Goal: Find specific page/section: Find specific page/section

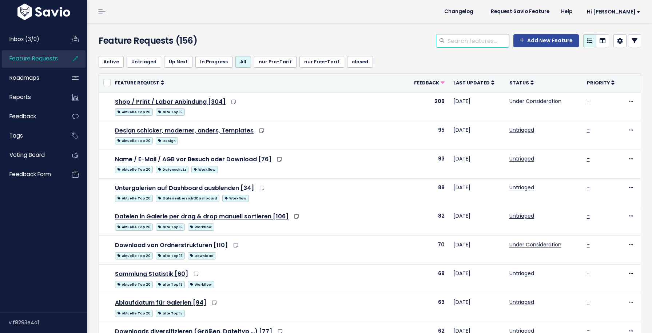
click at [456, 45] on input "search" at bounding box center [478, 40] width 62 height 13
type input "mehrere"
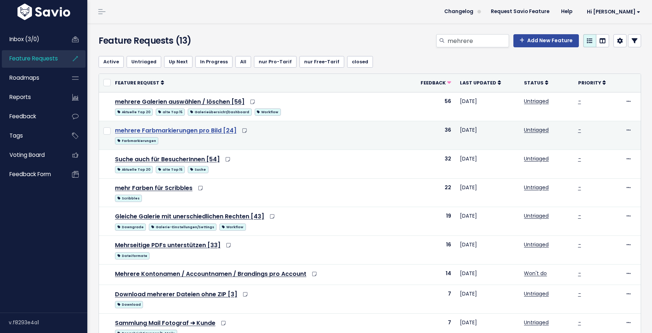
click at [178, 128] on link "mehrere Farbmarkierungen pro Bild [24]" at bounding box center [175, 130] width 121 height 8
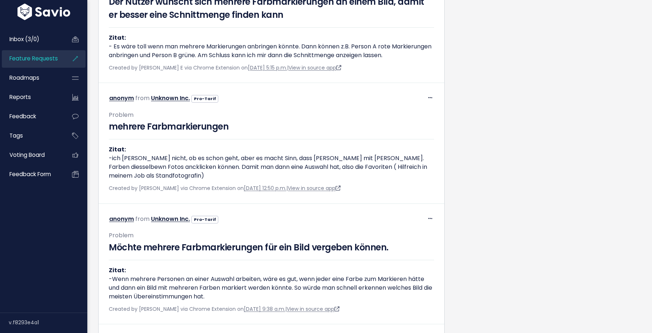
scroll to position [436, 0]
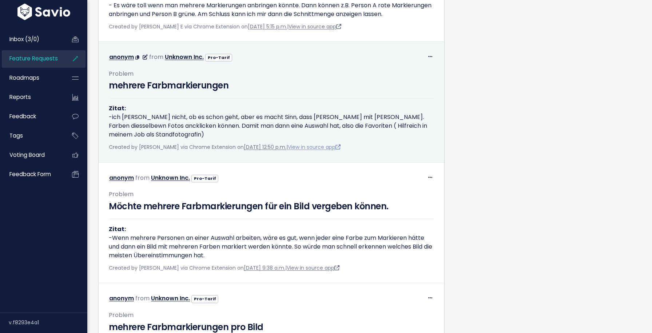
click at [331, 151] on link "View in source app" at bounding box center [314, 146] width 53 height 7
